Goal: Task Accomplishment & Management: Complete application form

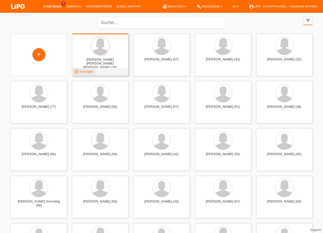
click at [92, 71] on span "Anzeigen" at bounding box center [87, 72] width 14 height 4
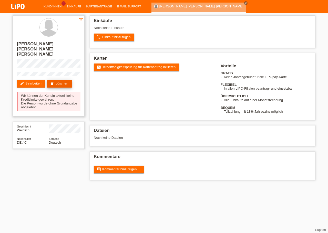
click at [56, 80] on link "delete Löschen" at bounding box center [59, 84] width 25 height 8
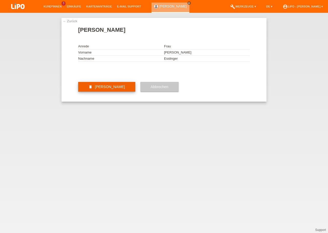
click at [108, 89] on span "Kundin löschen" at bounding box center [110, 87] width 30 height 4
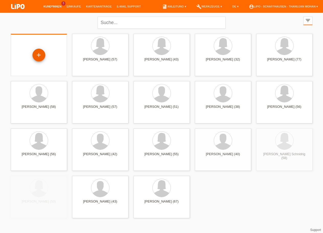
click at [43, 56] on div "+" at bounding box center [39, 55] width 12 height 9
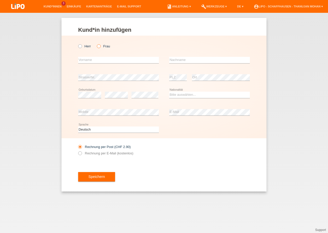
click at [96, 44] on icon at bounding box center [96, 44] width 0 height 0
click at [100, 47] on input "Frau" at bounding box center [98, 45] width 3 height 3
radio input "true"
click at [103, 58] on input "text" at bounding box center [118, 60] width 81 height 6
type input "Khadija"
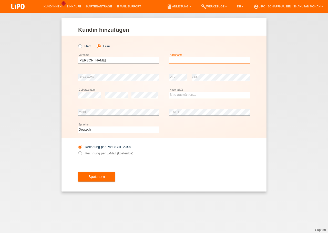
click at [177, 61] on input "text" at bounding box center [209, 60] width 81 height 6
type input "Kartouche"
click at [169, 92] on select "Bitte auswählen... Schweiz Deutschland Liechtenstein Österreich ------------ Af…" at bounding box center [209, 95] width 81 height 6
select select "MA"
click at [0, 0] on option "Marokko" at bounding box center [0, 0] width 0 height 0
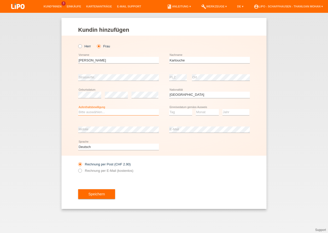
click at [78, 109] on select "Bitte auswählen... C B B - Flüchtlingsstatus Andere" at bounding box center [118, 112] width 81 height 6
select select "C"
click at [0, 0] on option "C" at bounding box center [0, 0] width 0 height 0
click at [169, 109] on select "Tag 01 02 03 04 05 06 07 08 09 10 11" at bounding box center [180, 112] width 23 height 6
select select "15"
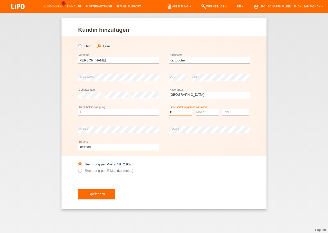
click at [0, 0] on option "15" at bounding box center [0, 0] width 0 height 0
click at [196, 109] on select "Monat 01 02 03 04 05 06 07 08 09 10 11" at bounding box center [207, 112] width 23 height 6
select select "10"
click at [0, 0] on option "10" at bounding box center [0, 0] width 0 height 0
click at [222, 109] on select "Jahr 2025 2024 2023 2022 2021 2020 2019 2018 2017 2016 2015 2014 2013 2012 2011…" at bounding box center [235, 112] width 27 height 6
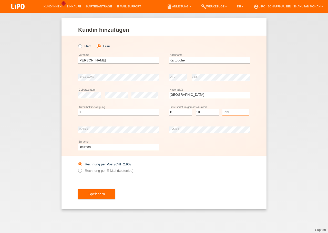
select select "2004"
click at [0, 0] on option "2004" at bounding box center [0, 0] width 0 height 0
click at [128, 74] on div "error Strasse/Nr." at bounding box center [118, 77] width 81 height 17
drag, startPoint x: 186, startPoint y: 172, endPoint x: 124, endPoint y: 177, distance: 61.9
click at [184, 173] on div "Rechnung per Post (CHF 2.90) Rechnung per E-Mail (kostenlos)" at bounding box center [163, 168] width 171 height 24
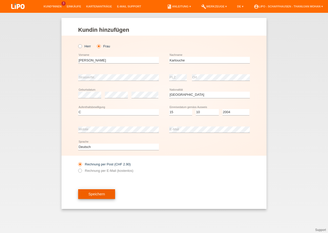
click at [95, 192] on button "Speichern" at bounding box center [96, 194] width 37 height 10
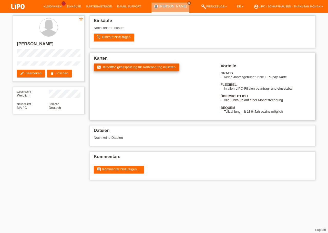
click at [118, 69] on span "Kreditfähigkeitsprüfung für Kartenantrag initiieren" at bounding box center [139, 67] width 72 height 4
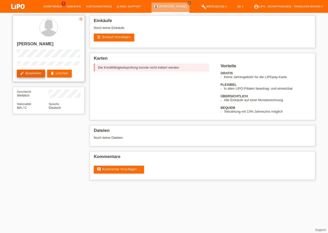
click at [37, 76] on link "edit Bearbeiten" at bounding box center [31, 74] width 28 height 8
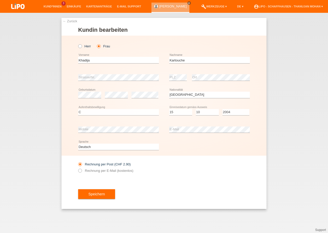
select select "MA"
select select "C"
select select "15"
select select "10"
select select "2004"
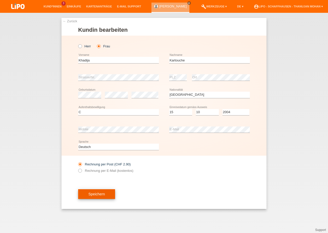
click at [105, 190] on button "Speichern" at bounding box center [96, 194] width 37 height 10
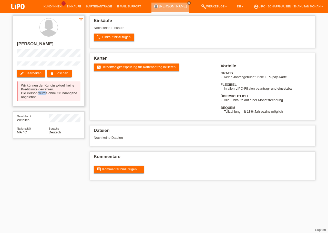
drag, startPoint x: 39, startPoint y: 94, endPoint x: 46, endPoint y: 94, distance: 6.7
click at [46, 94] on div "Wir können der Kundin aktuell keine Kreditlimite gewähren. Die Person wurde ohn…" at bounding box center [48, 90] width 63 height 19
click at [68, 71] on link "delete Löschen" at bounding box center [59, 74] width 25 height 8
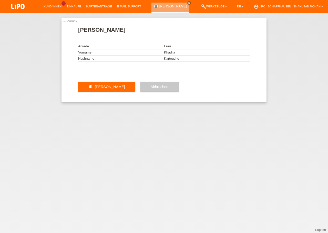
drag, startPoint x: 163, startPoint y: 108, endPoint x: 177, endPoint y: 102, distance: 15.1
click at [163, 92] on button "Abbrechen" at bounding box center [159, 87] width 38 height 10
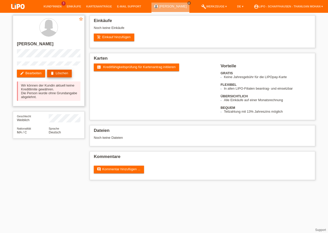
click at [62, 75] on link "delete Löschen" at bounding box center [59, 74] width 25 height 8
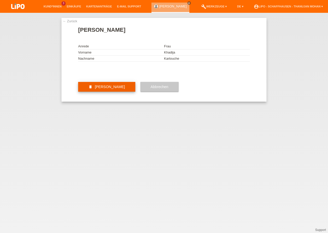
click at [100, 89] on span "[PERSON_NAME]" at bounding box center [110, 87] width 30 height 4
